Goal: Task Accomplishment & Management: Manage account settings

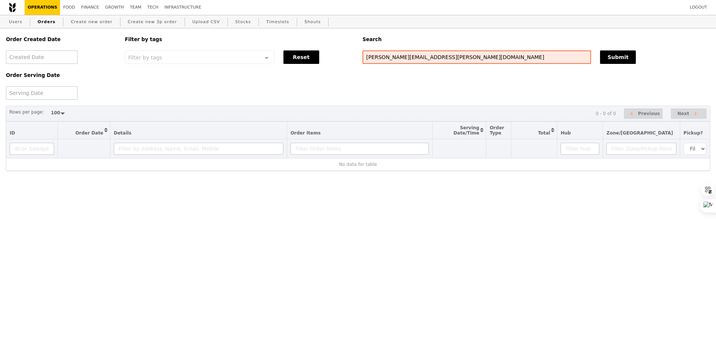
select select "100"
click at [382, 60] on input "shirleen.choong@alpha.org.sg" at bounding box center [477, 56] width 229 height 13
paste input "hidayah_osman@executivecentre.com"
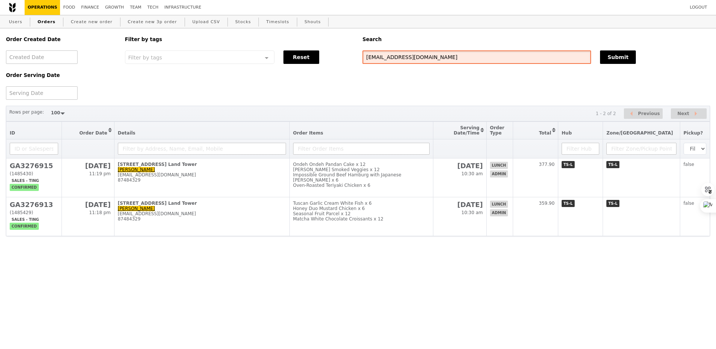
click at [414, 56] on input "hidayah_osman@executivecentre.com" at bounding box center [477, 56] width 229 height 13
paste input "wendy.goh@alpha.org.sg"
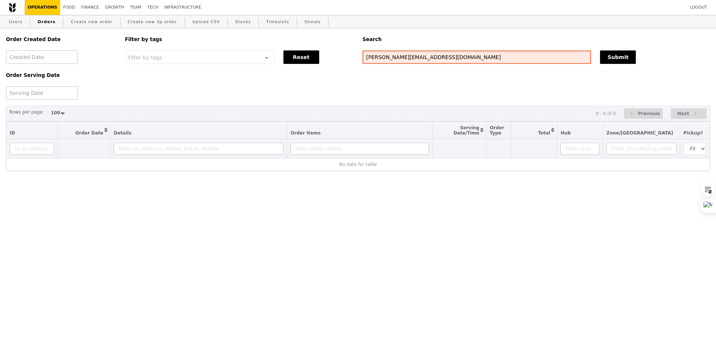
drag, startPoint x: 393, startPoint y: 57, endPoint x: 347, endPoint y: 57, distance: 45.5
click at [347, 57] on div "Order Created Date Order Serving Date Filter by tags Filter by tags Meal_Plan W…" at bounding box center [357, 63] width 713 height 71
type input "@alpha.org.sg"
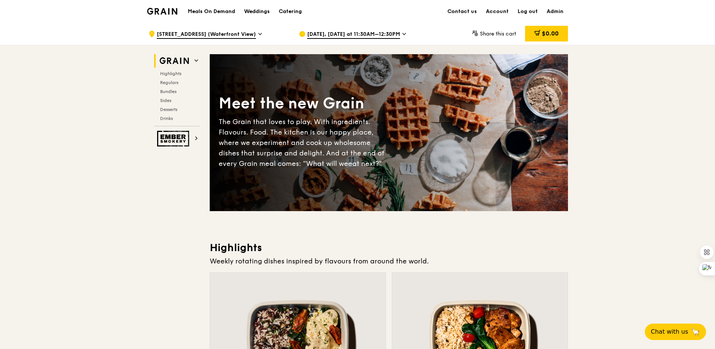
click at [319, 35] on span "[DATE], [DATE] at 11:30AM–12:30PM" at bounding box center [353, 35] width 93 height 8
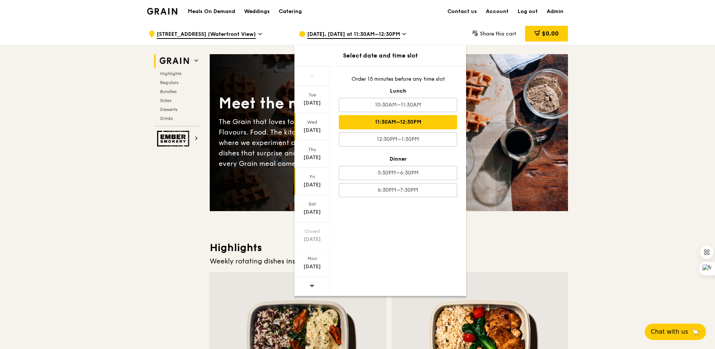
click at [312, 179] on div "Fri" at bounding box center [312, 177] width 33 height 6
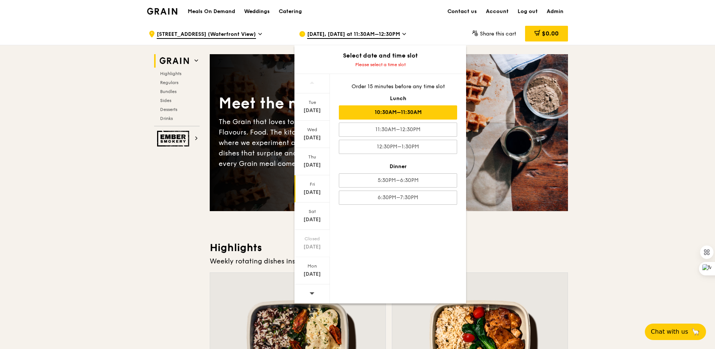
click at [385, 115] on div "10:30AM–11:30AM" at bounding box center [398, 112] width 118 height 14
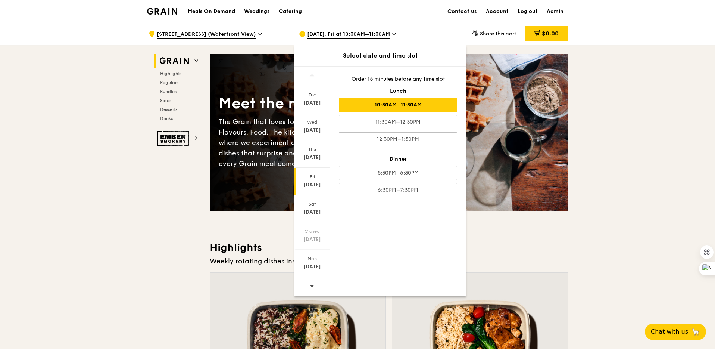
click at [502, 242] on h3 "Highlights" at bounding box center [389, 247] width 358 height 13
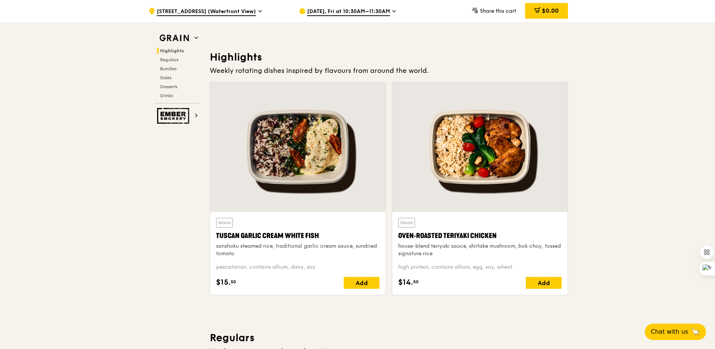
scroll to position [189, 0]
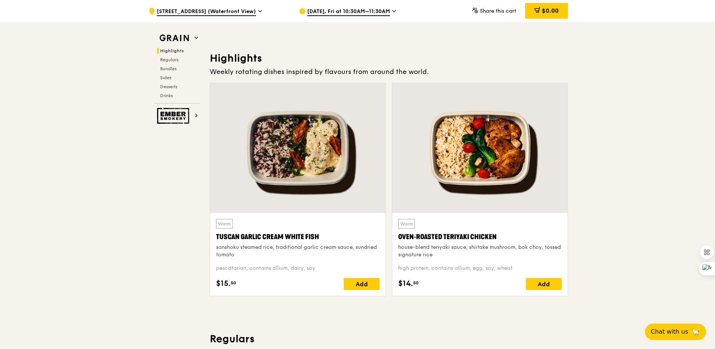
click at [334, 13] on span "[DATE], Fri at 10:30AM–11:30AM" at bounding box center [348, 12] width 83 height 8
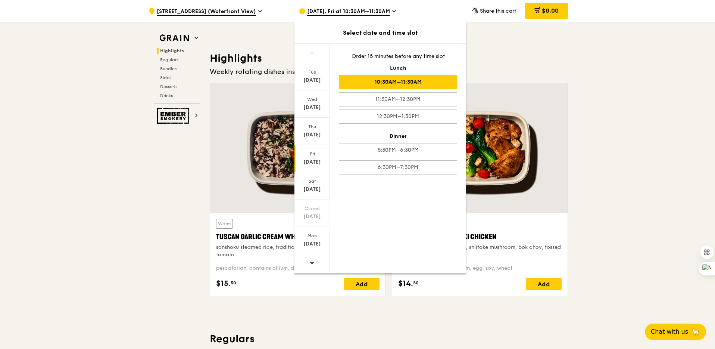
click at [312, 263] on icon at bounding box center [312, 263] width 5 height 2
click at [315, 131] on div "[DATE]" at bounding box center [312, 134] width 33 height 7
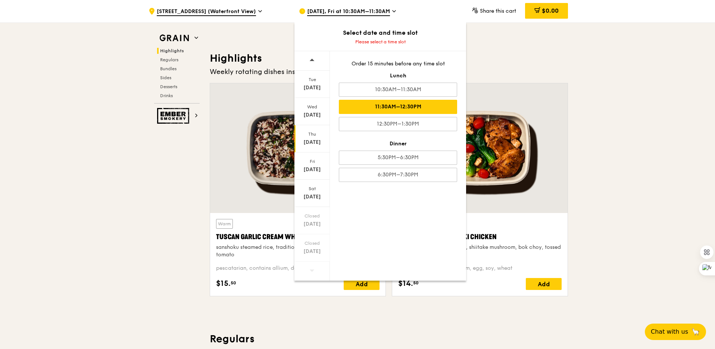
click at [396, 100] on div "11:30AM–12:30PM" at bounding box center [398, 107] width 118 height 14
